Goal: Book appointment/travel/reservation

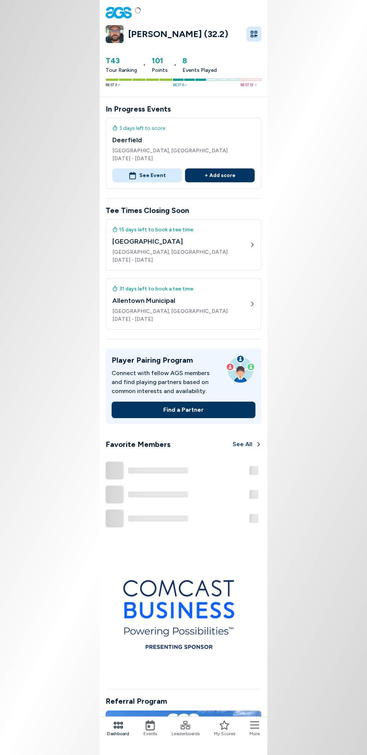
click at [153, 733] on span "Events" at bounding box center [149, 733] width 13 height 7
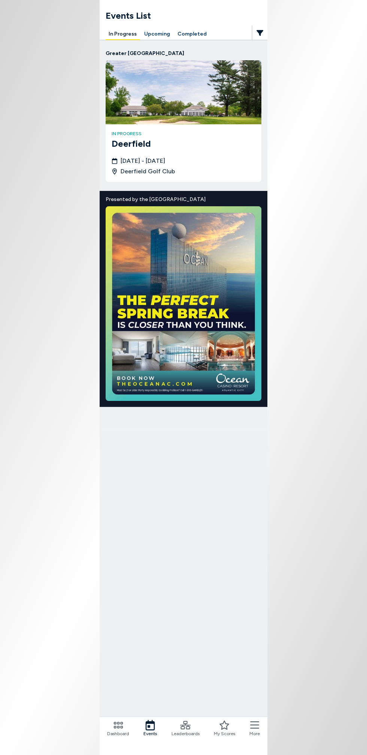
click at [156, 36] on button "Upcoming" at bounding box center [157, 34] width 32 height 12
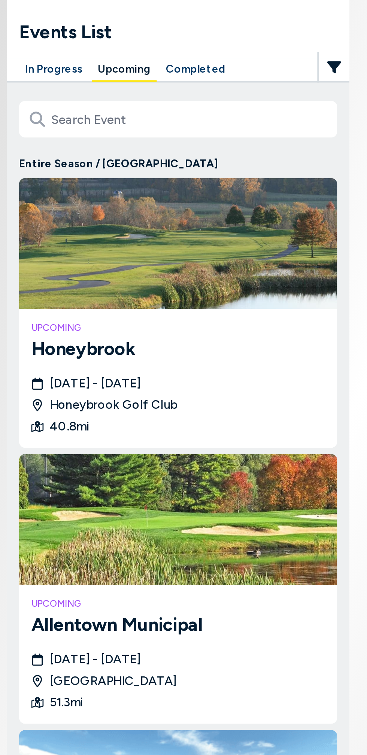
click at [120, 30] on button "In Progress" at bounding box center [123, 34] width 34 height 12
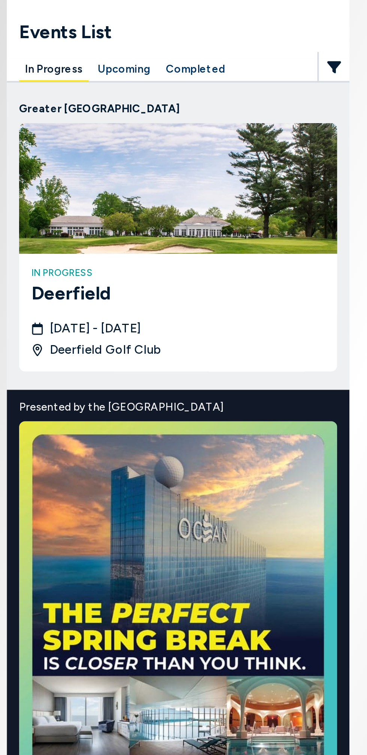
click at [151, 35] on button "Upcoming" at bounding box center [157, 34] width 32 height 12
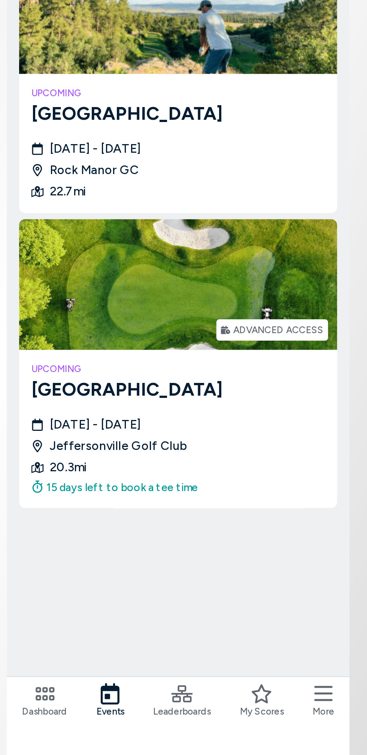
click at [235, 603] on div "[DATE] - [DATE][GEOGRAPHIC_DATA] 20.3 mi 15 days left to book a tee time" at bounding box center [184, 608] width 144 height 39
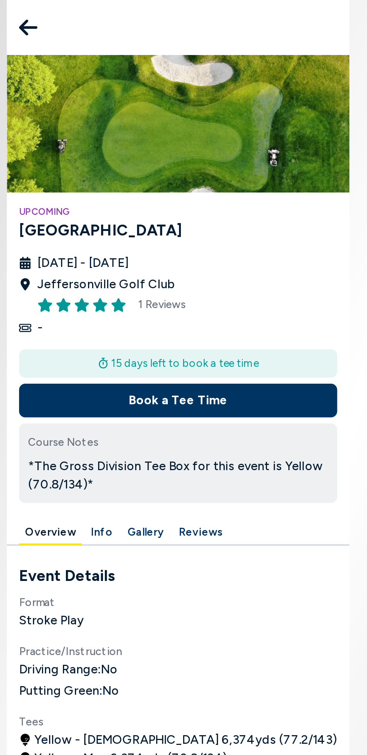
click at [208, 195] on button "Book a Tee Time" at bounding box center [184, 196] width 156 height 16
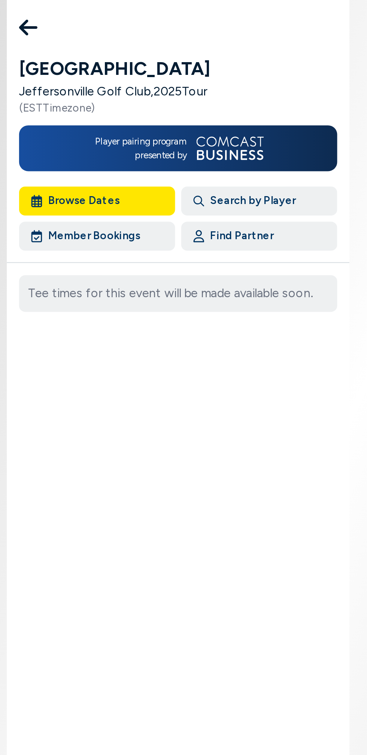
click at [151, 96] on button "Browse Dates" at bounding box center [144, 98] width 76 height 14
click at [163, 114] on button "Member Bookings" at bounding box center [144, 116] width 76 height 14
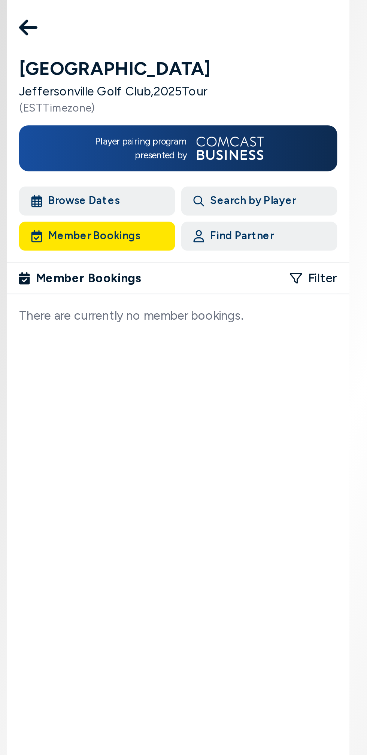
click at [146, 100] on button "Browse Dates" at bounding box center [144, 98] width 76 height 14
